Goal: Information Seeking & Learning: Learn about a topic

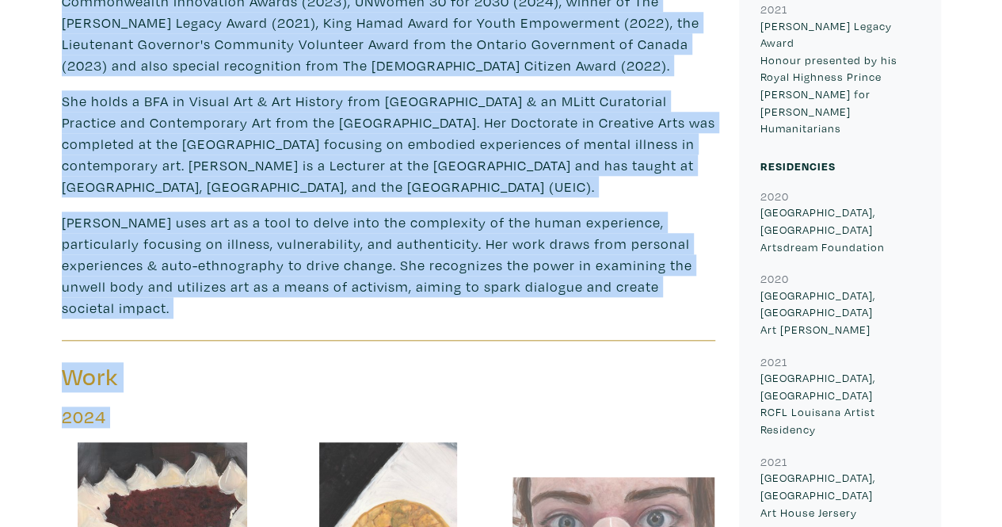
scroll to position [711, 0]
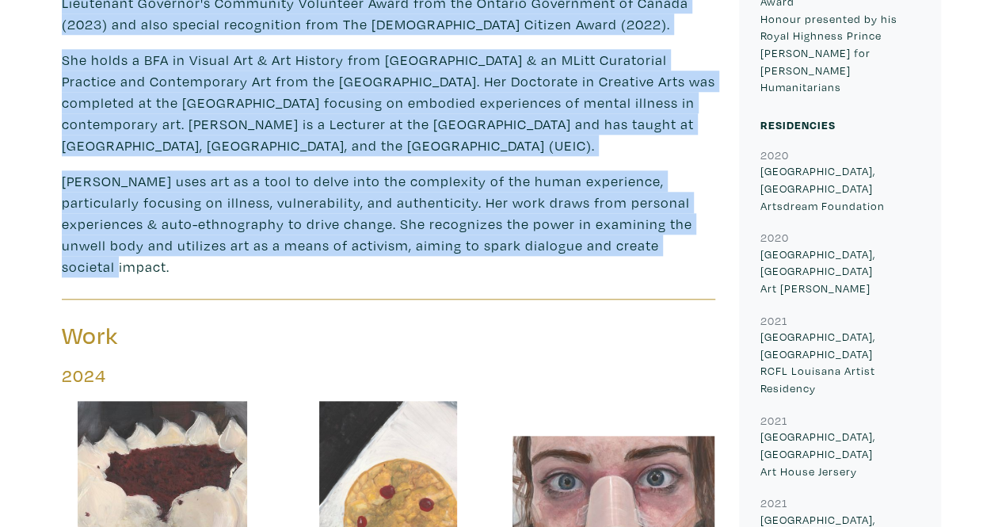
drag, startPoint x: 62, startPoint y: 50, endPoint x: 658, endPoint y: 213, distance: 618.1
click at [658, 213] on div "[PERSON_NAME] is an artist, scholar and activist. She is the founder of The Sta…" at bounding box center [388, 31] width 653 height 492
copy div "[PERSON_NAME] is an artist, scholar and activist. She is the founder of The Sta…"
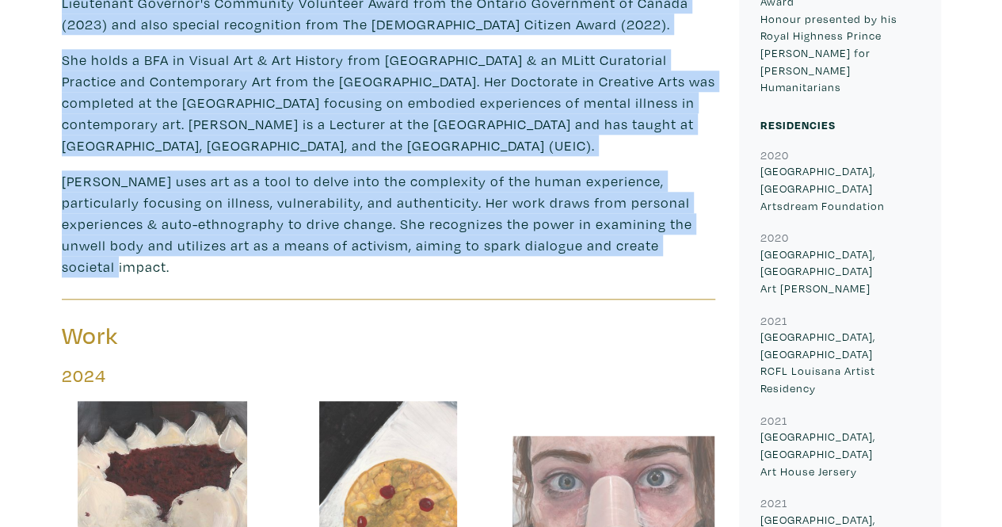
drag, startPoint x: 659, startPoint y: 453, endPoint x: 616, endPoint y: 432, distance: 47.8
click at [616, 432] on div at bounding box center [613, 502] width 202 height 202
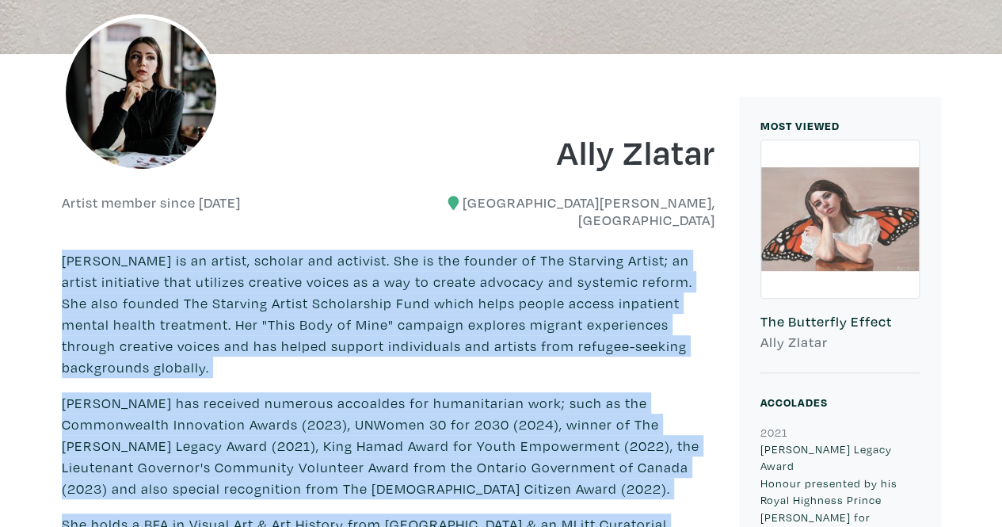
scroll to position [0, 0]
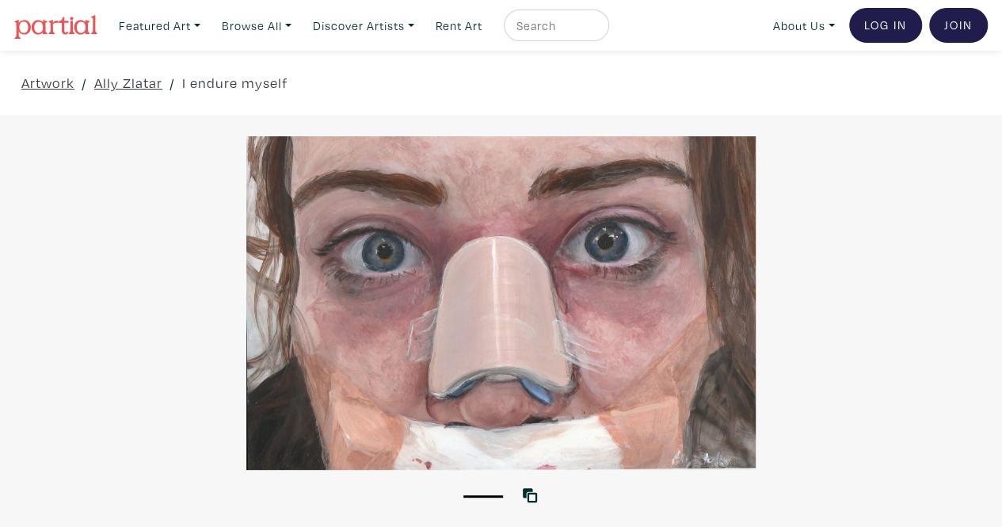
drag, startPoint x: 486, startPoint y: 264, endPoint x: 889, endPoint y: 291, distance: 403.9
click at [889, 291] on div at bounding box center [501, 302] width 1002 height 333
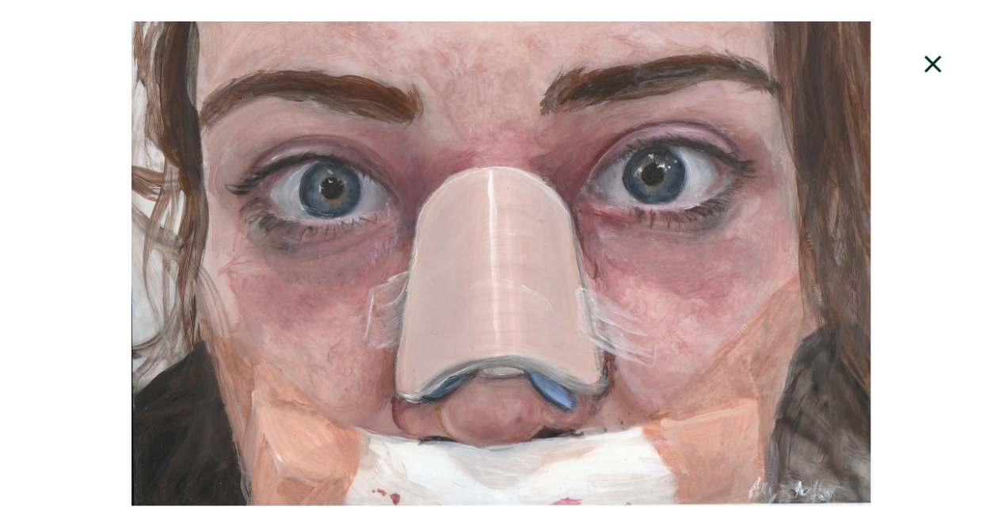
click at [931, 67] on icon at bounding box center [933, 64] width 54 height 43
